Goal: Transaction & Acquisition: Subscribe to service/newsletter

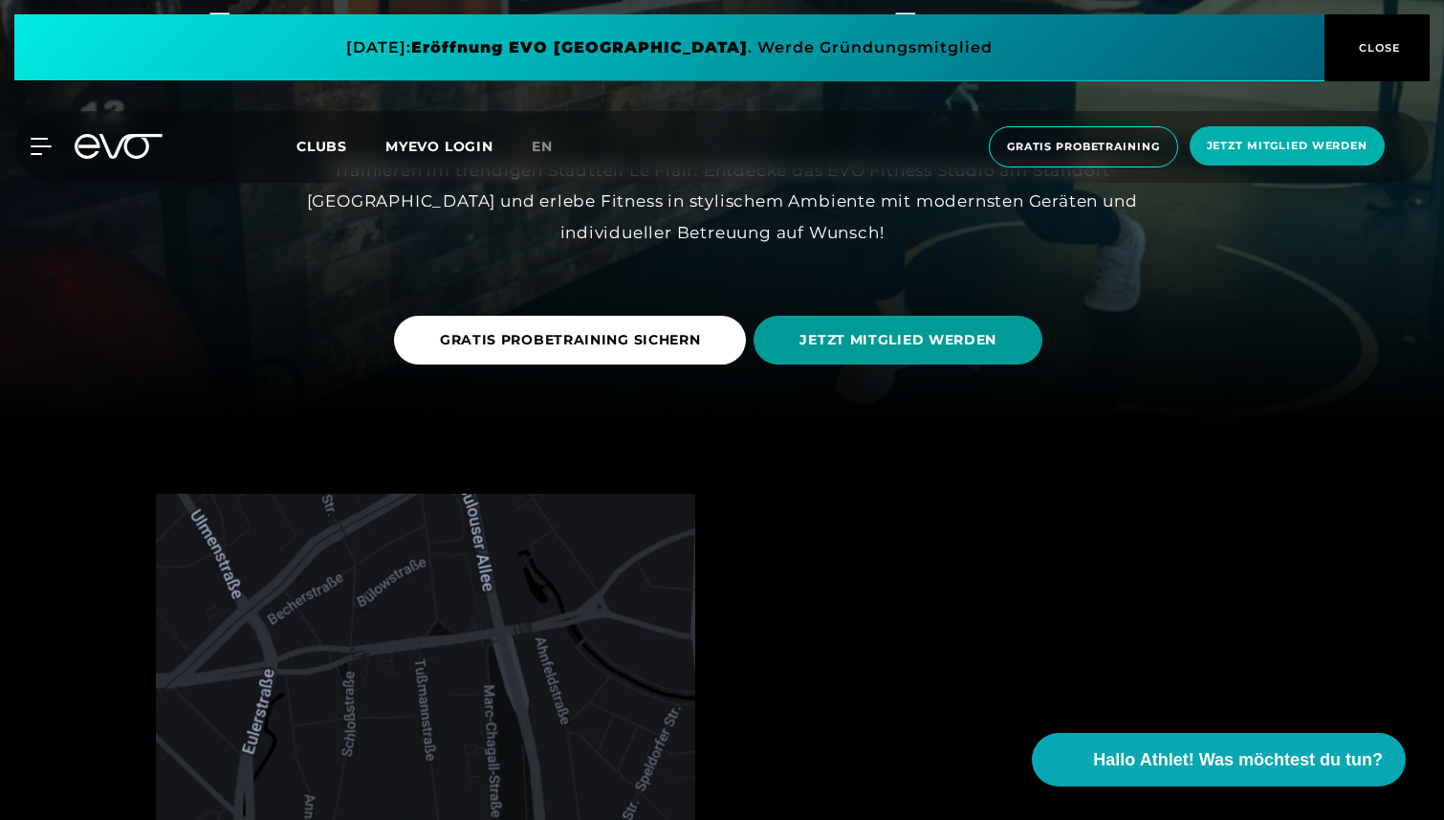
click at [842, 340] on span "JETZT MITGLIED WERDEN" at bounding box center [897, 340] width 197 height 20
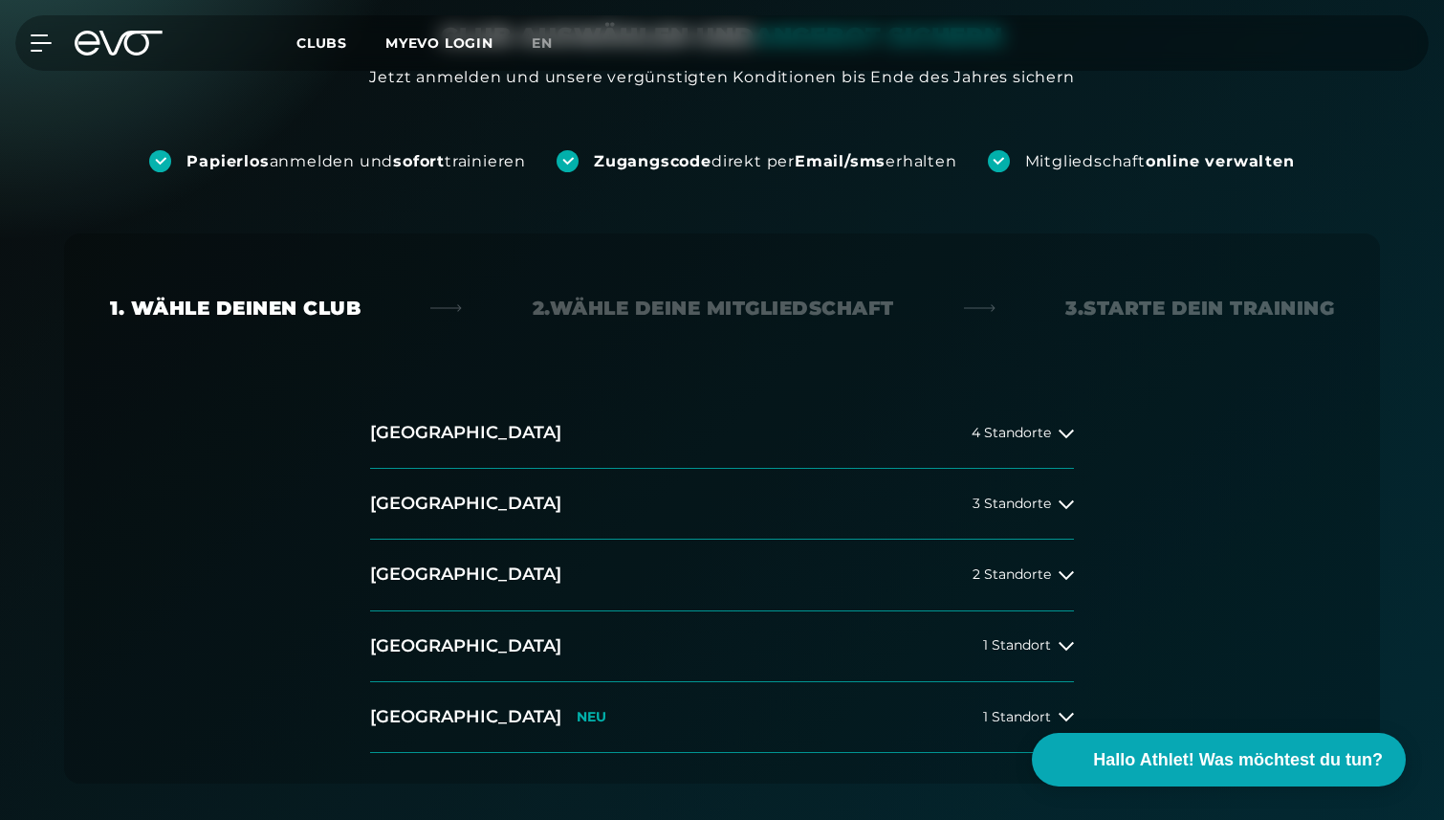
scroll to position [207, 0]
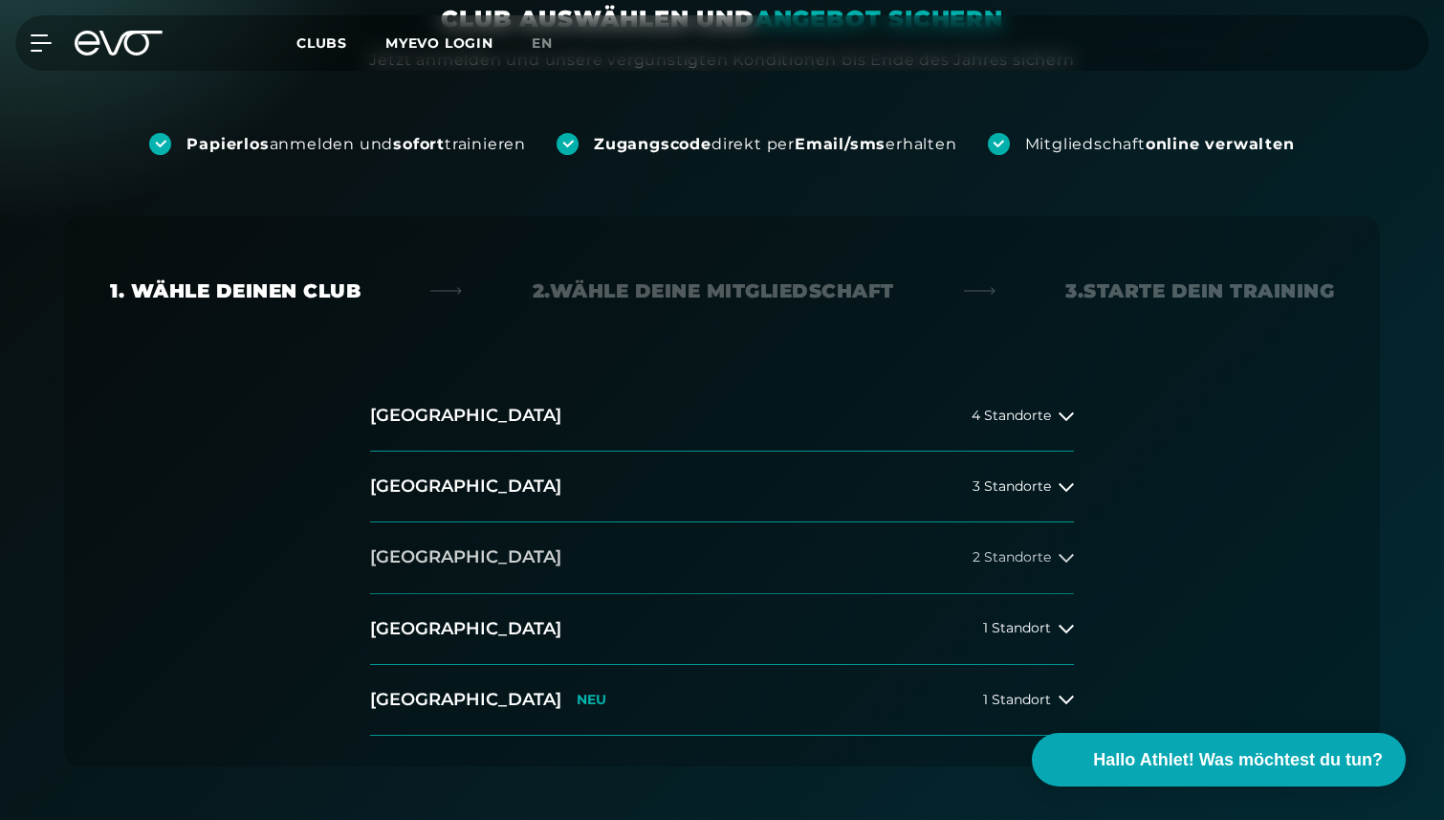
click at [842, 546] on button "[GEOGRAPHIC_DATA] 2 Standorte" at bounding box center [722, 557] width 704 height 71
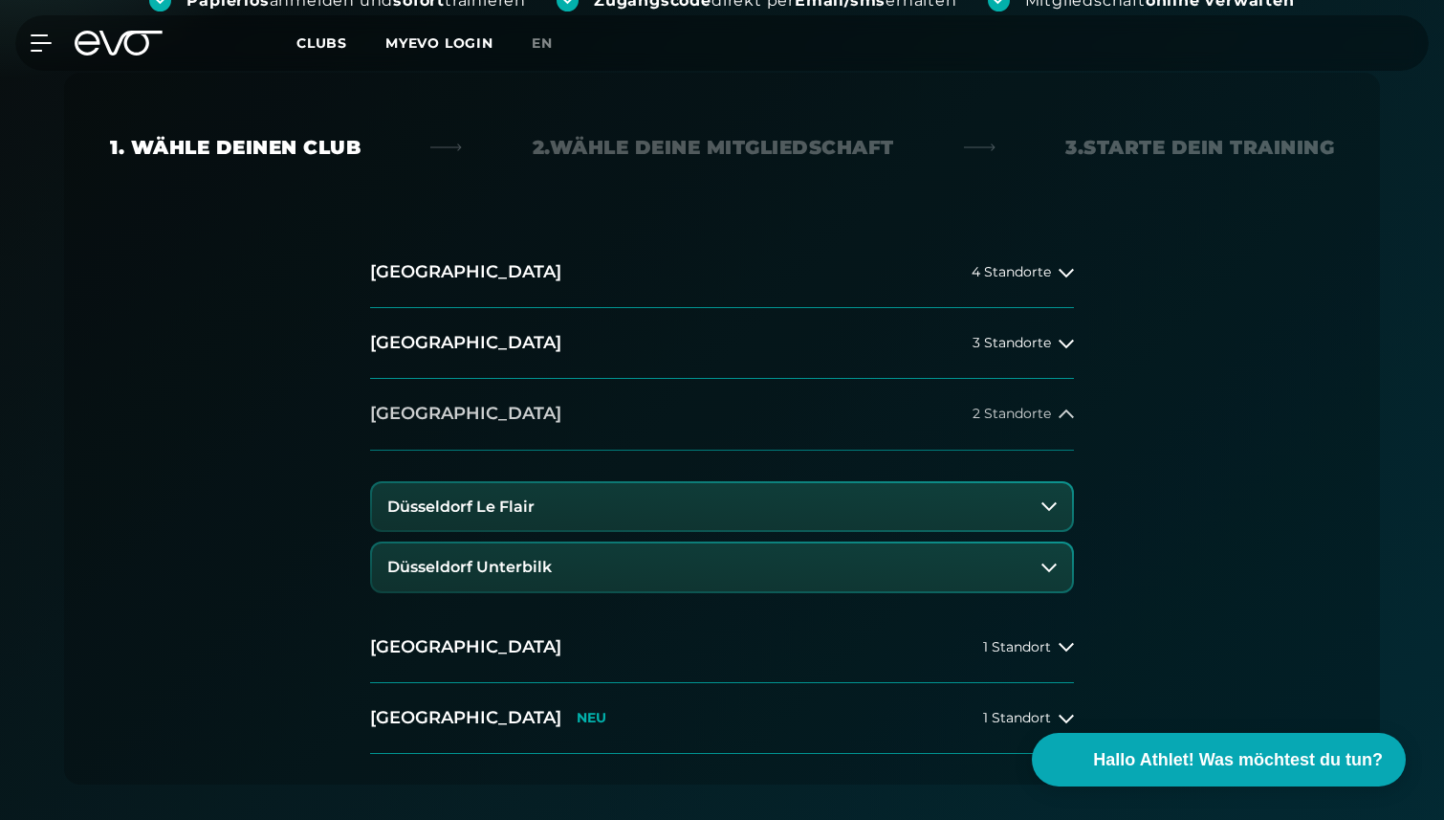
scroll to position [352, 0]
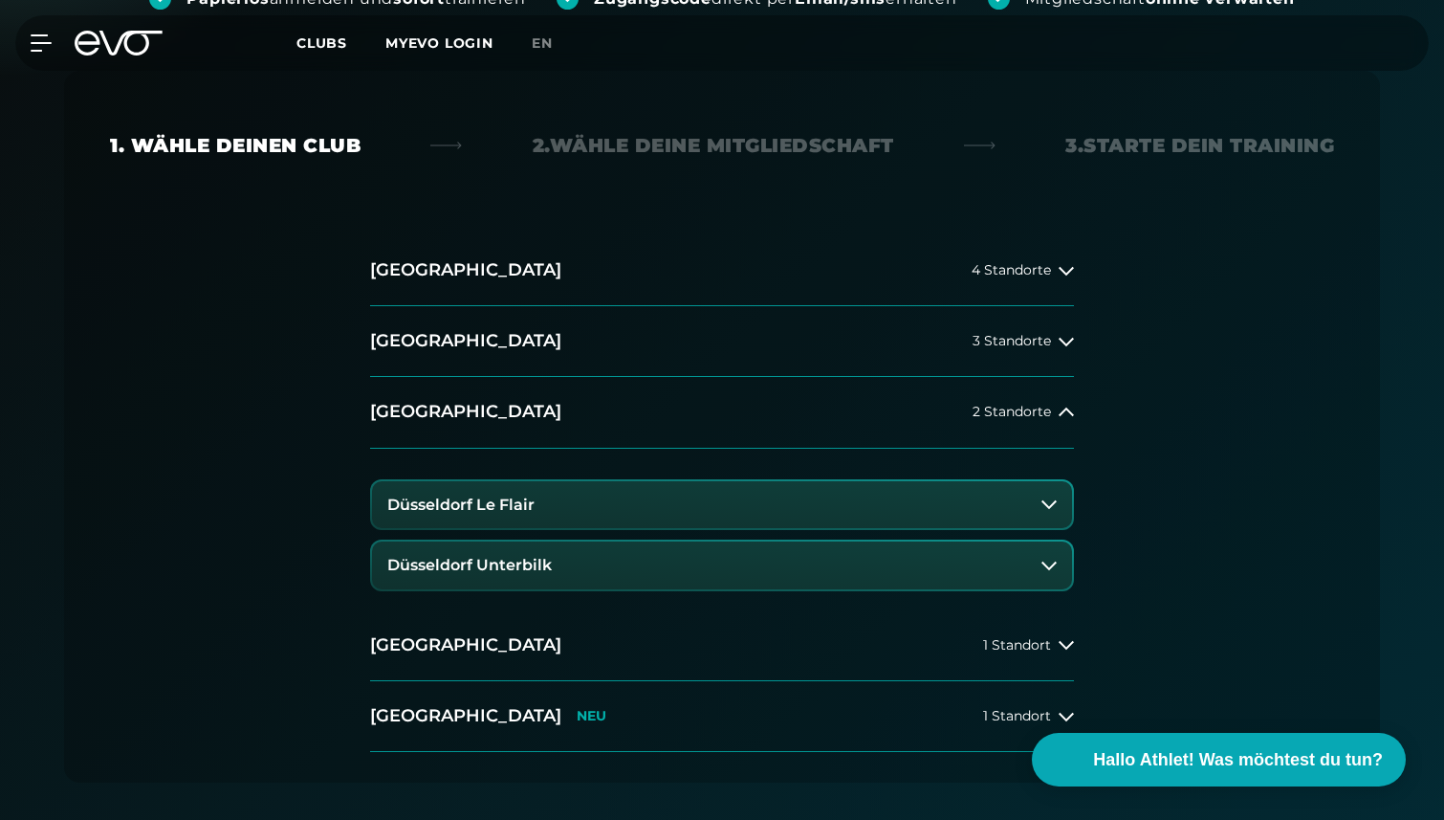
click at [823, 492] on button "Düsseldorf Le Flair" at bounding box center [722, 505] width 700 height 48
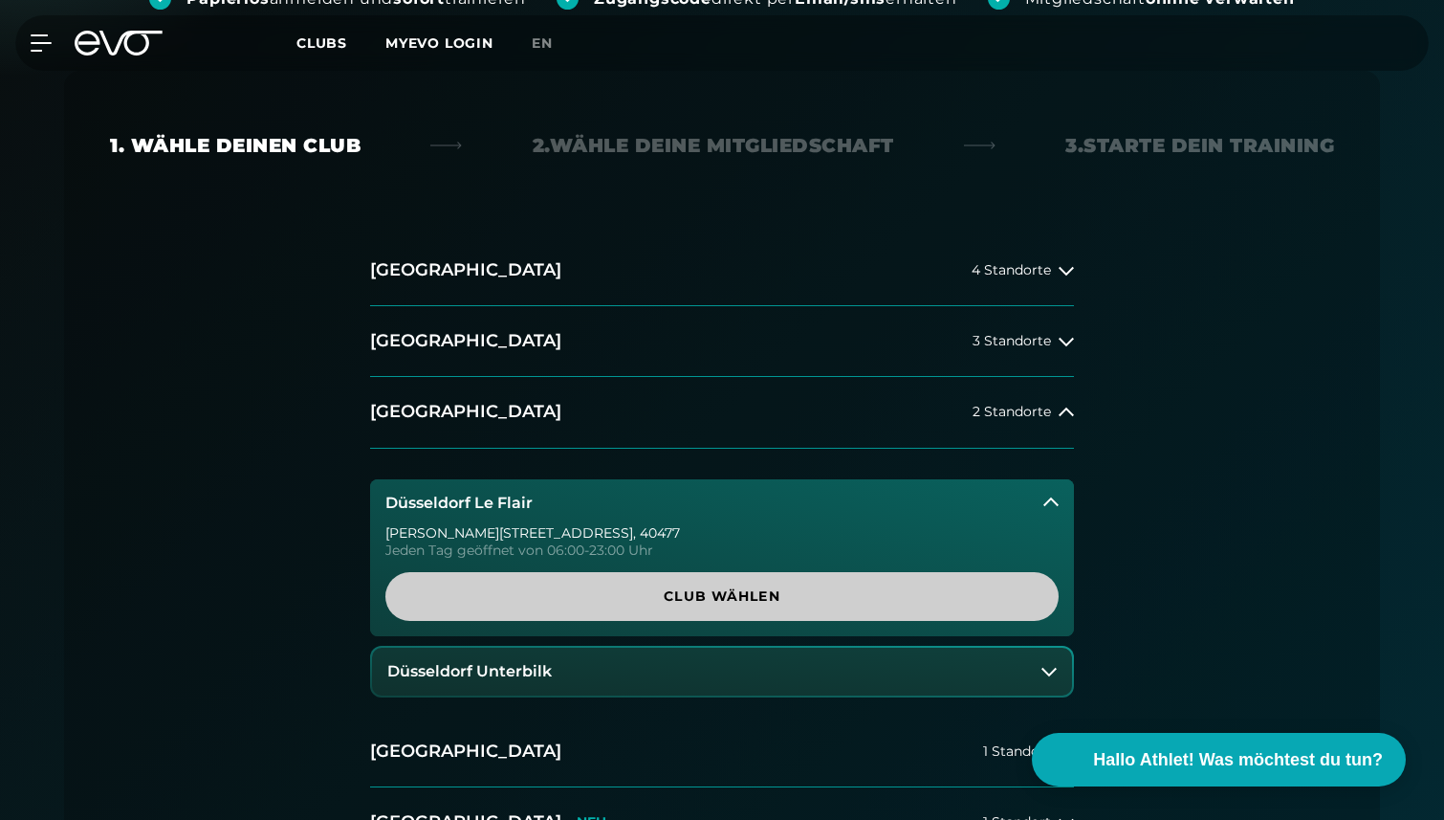
click at [778, 613] on span "Club wählen" at bounding box center [721, 596] width 673 height 49
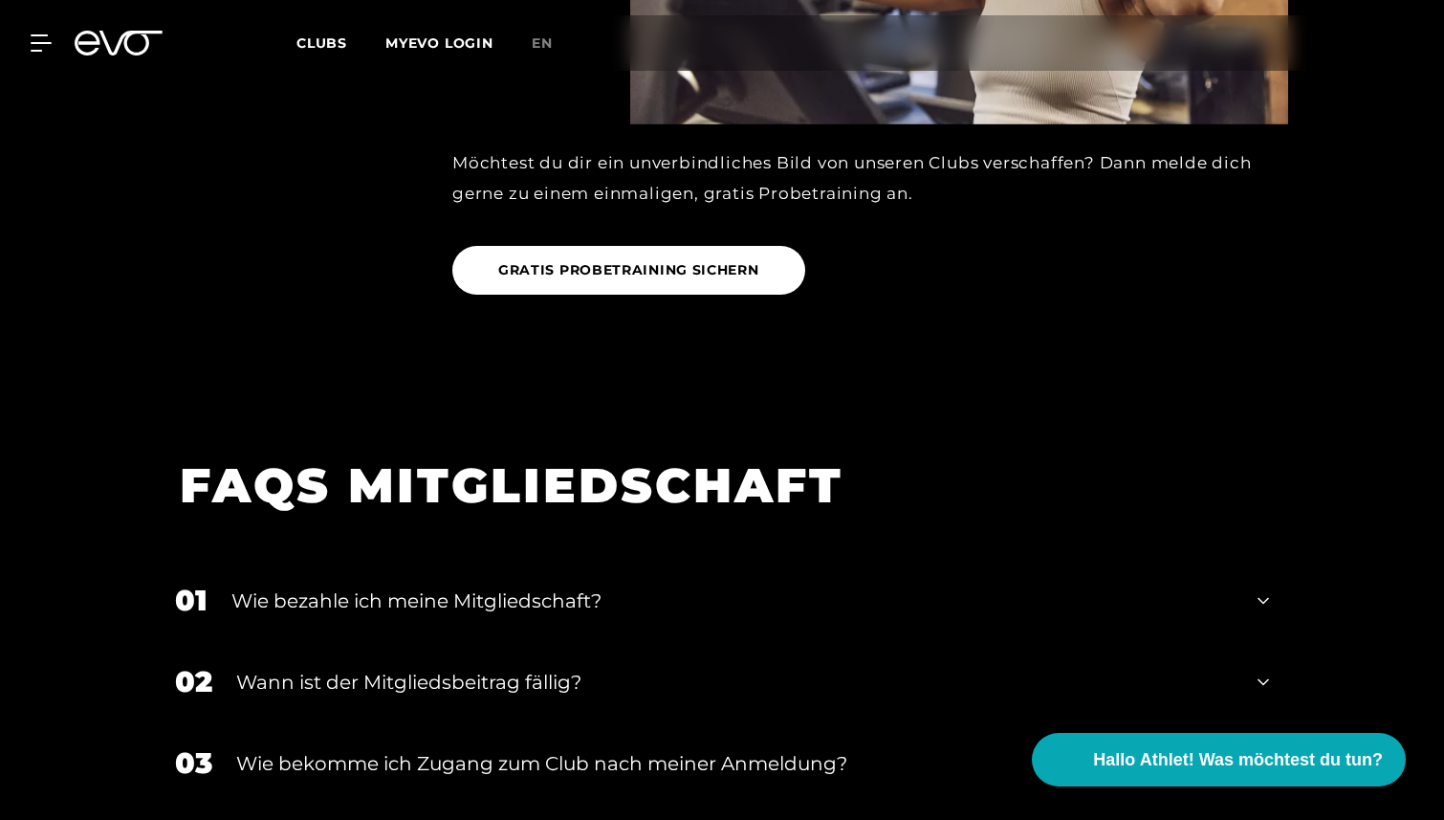
scroll to position [2682, 0]
